Goal: Information Seeking & Learning: Learn about a topic

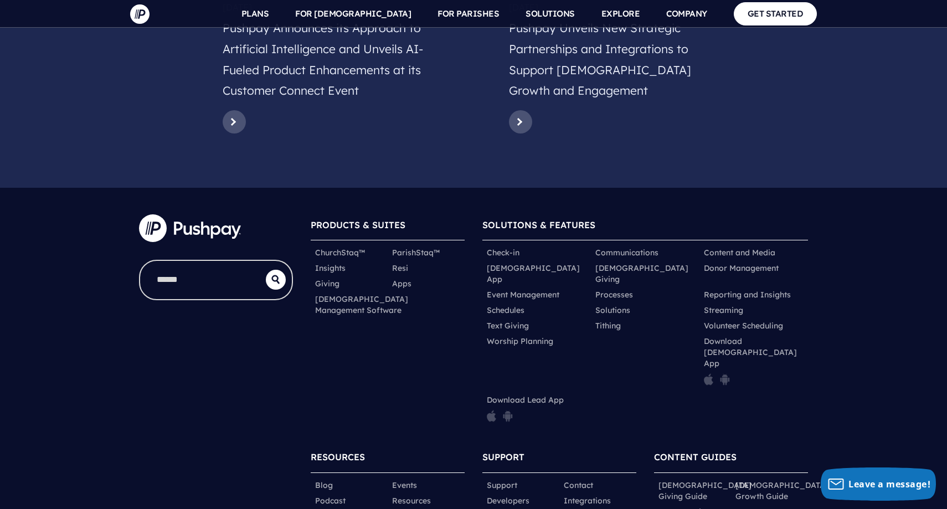
scroll to position [5379, 0]
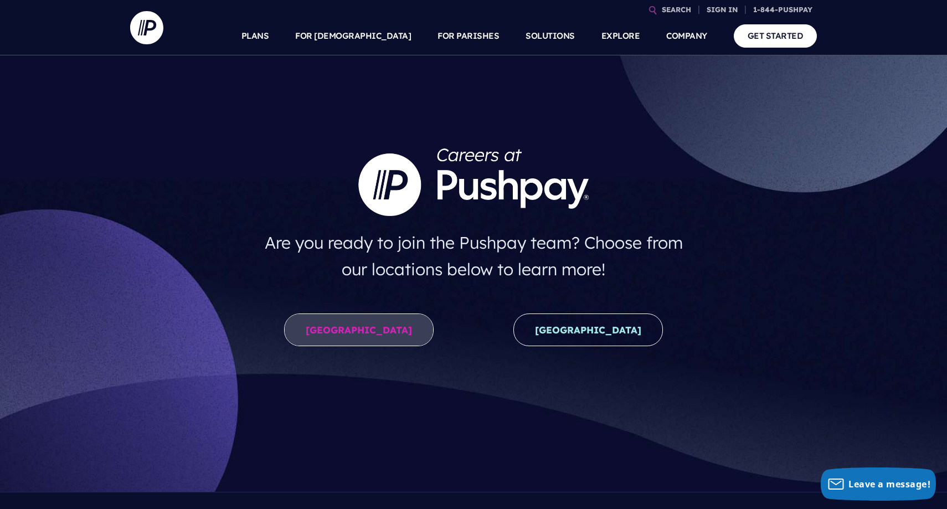
click at [409, 327] on link "United States" at bounding box center [359, 329] width 150 height 33
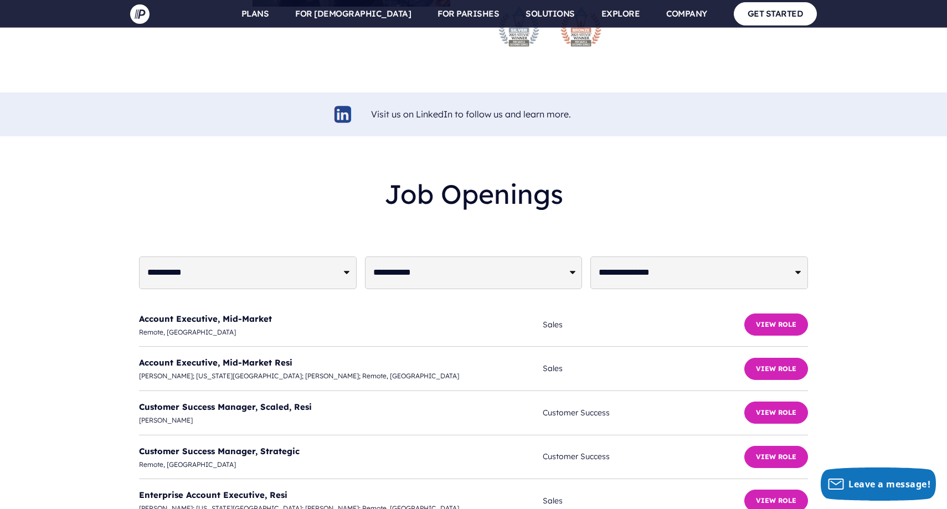
scroll to position [2587, 0]
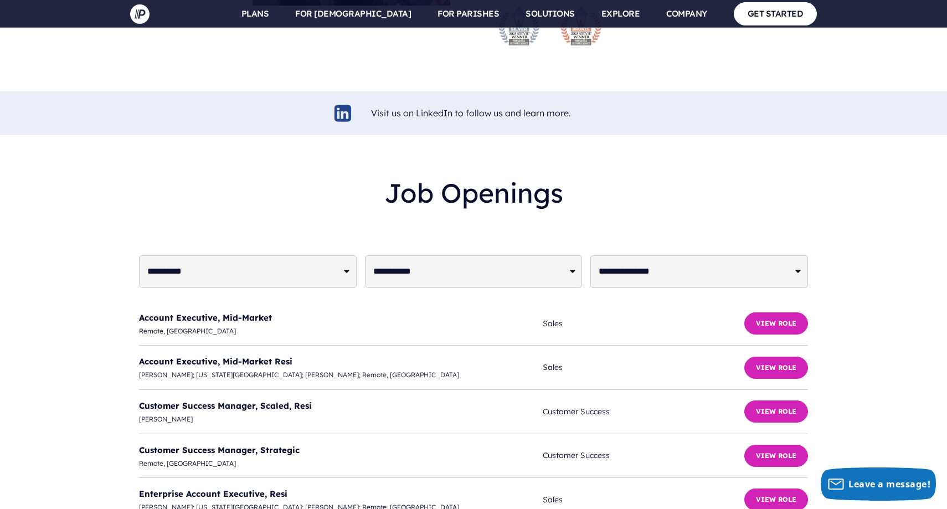
select select "*****"
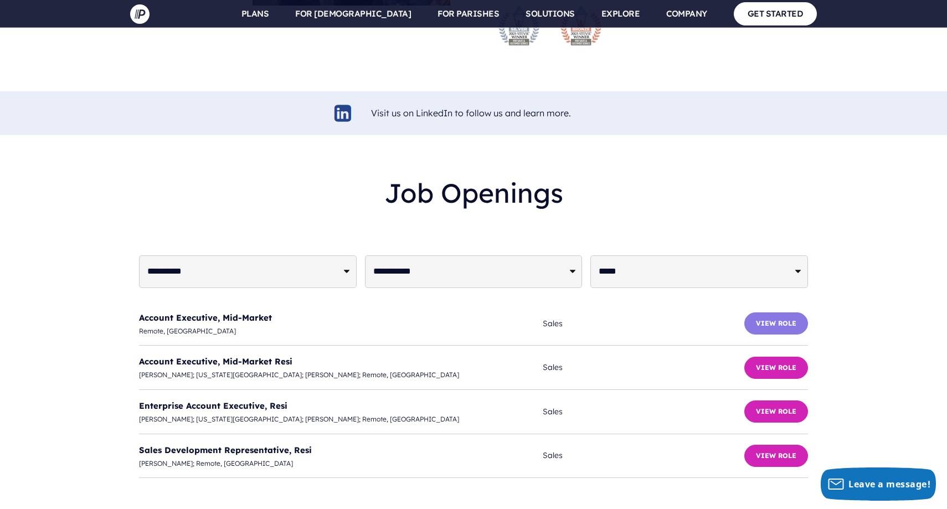
click at [766, 312] on button "View Role" at bounding box center [776, 323] width 64 height 22
click at [774, 400] on button "View Role" at bounding box center [776, 411] width 64 height 22
click at [786, 445] on button "View Role" at bounding box center [776, 456] width 64 height 22
